Goal: Information Seeking & Learning: Find specific fact

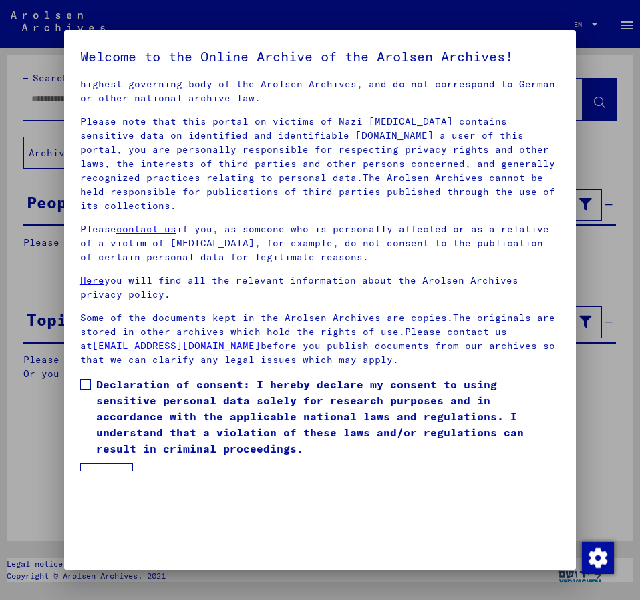
scroll to position [37, 0]
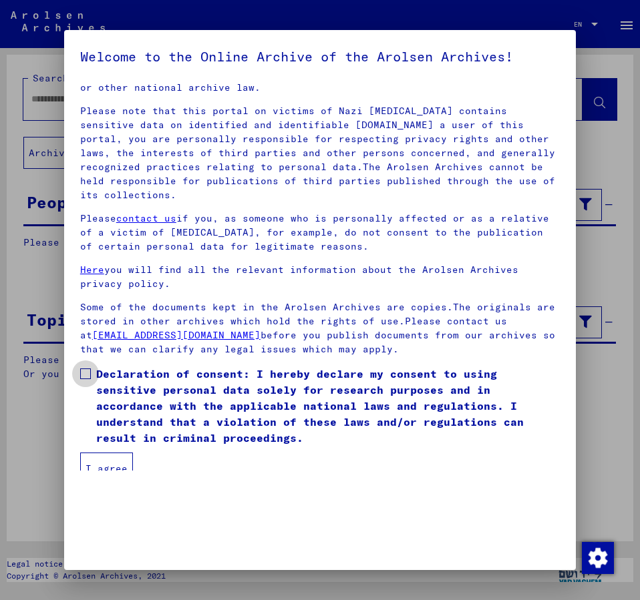
click at [86, 369] on span at bounding box center [85, 374] width 11 height 11
click at [113, 453] on button "I agree" at bounding box center [106, 469] width 53 height 32
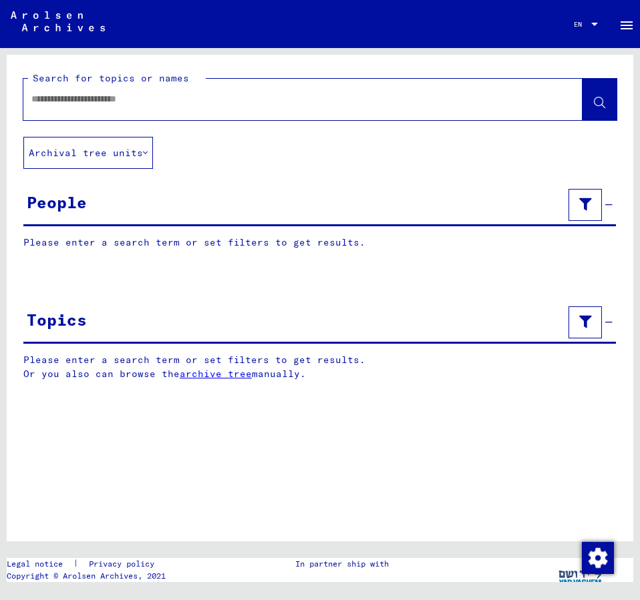
click at [84, 105] on input "text" at bounding box center [290, 99] width 519 height 14
type input "**********"
click at [594, 100] on icon at bounding box center [599, 102] width 11 height 11
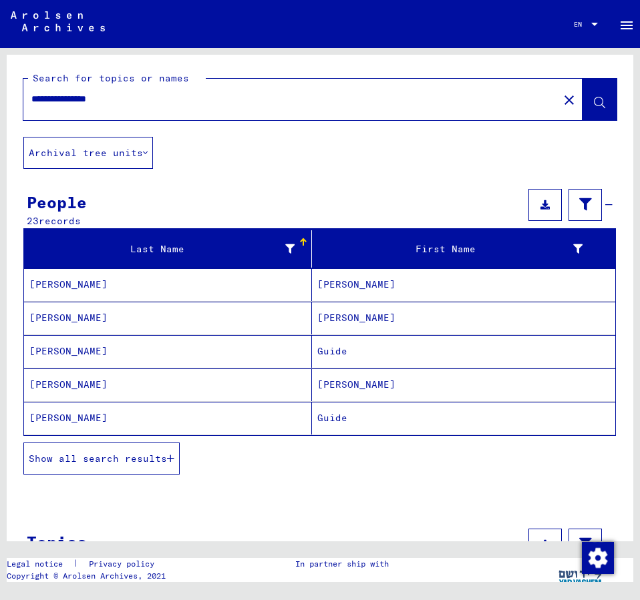
click at [339, 349] on mat-cell "Guide" at bounding box center [463, 351] width 303 height 33
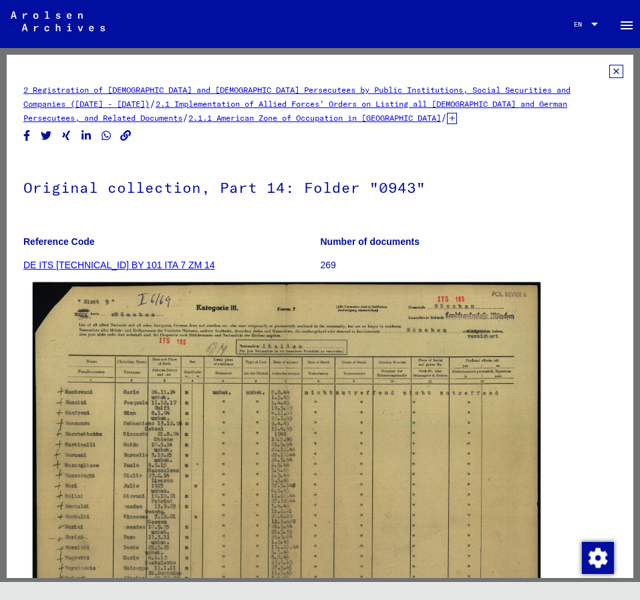
scroll to position [144, 0]
